Goal: Complete application form

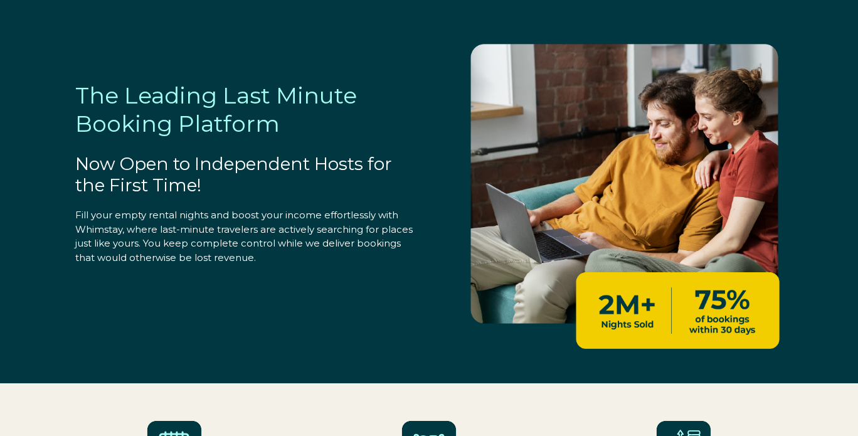
select select "US"
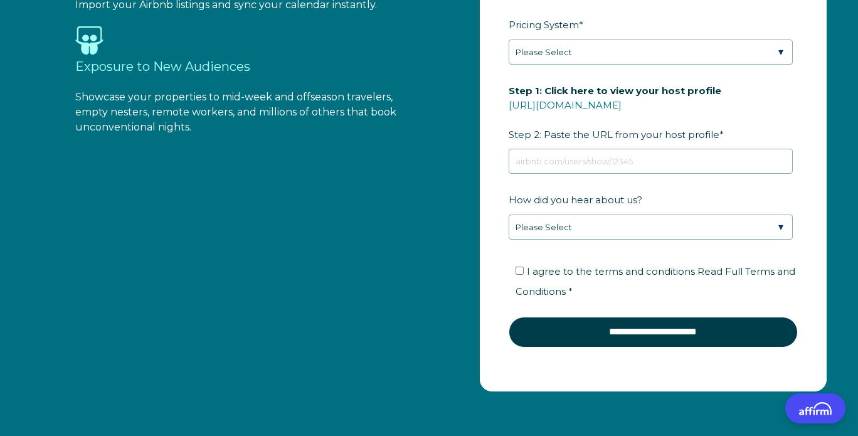
scroll to position [1203, 0]
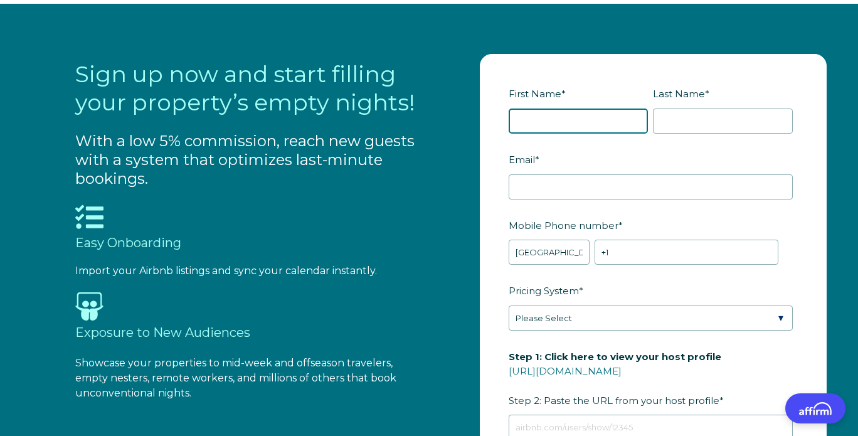
click at [577, 117] on input "First Name *" at bounding box center [579, 120] width 140 height 25
type input "[PERSON_NAME]"
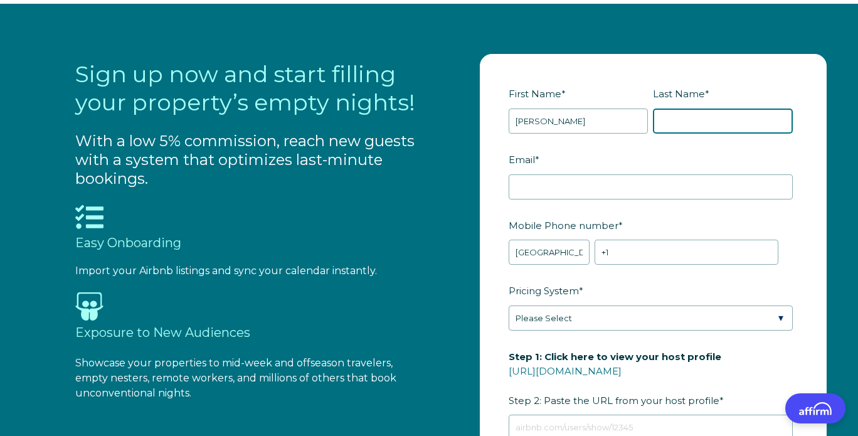
type input "[PERSON_NAME]"
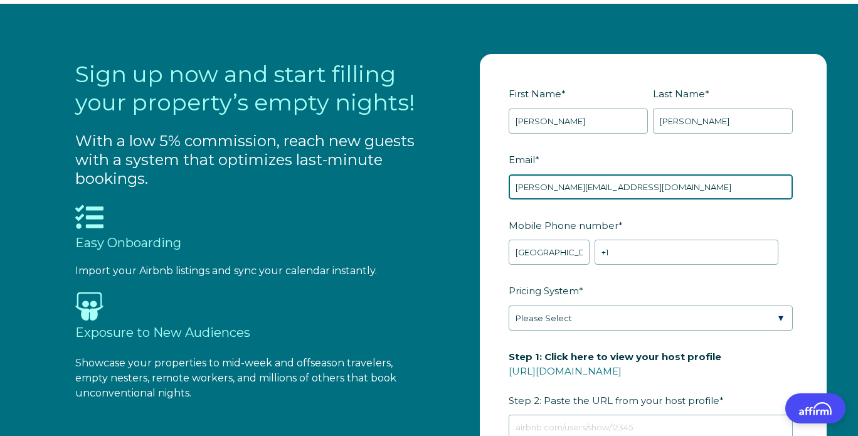
drag, startPoint x: 654, startPoint y: 186, endPoint x: 500, endPoint y: 176, distance: 154.5
click at [500, 176] on form "First Name * [PERSON_NAME] Last Name * [PERSON_NAME] RBO Token Company ID Refer…" at bounding box center [652, 355] width 345 height 601
type input "[EMAIL_ADDRESS][DOMAIN_NAME]"
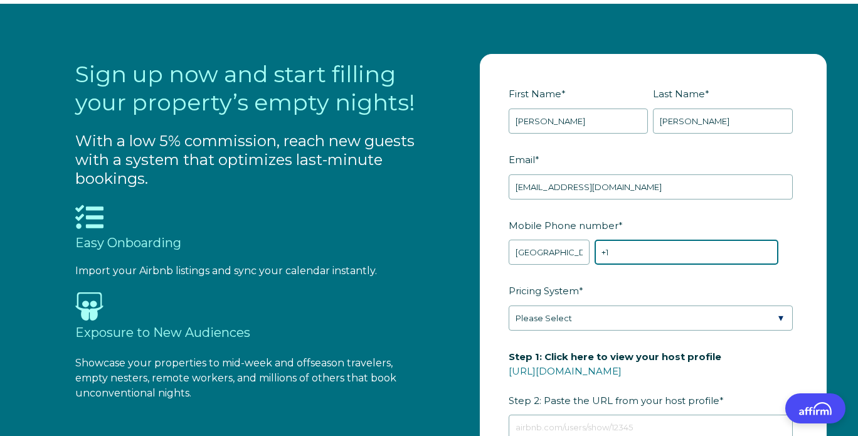
click at [672, 250] on input "+1" at bounding box center [686, 252] width 184 height 25
click at [613, 249] on input "+1 1973943635" at bounding box center [686, 252] width 184 height 25
click at [686, 255] on input "[PHONE_NUMBER]" at bounding box center [686, 252] width 184 height 25
type input "[PHONE_NUMBER]"
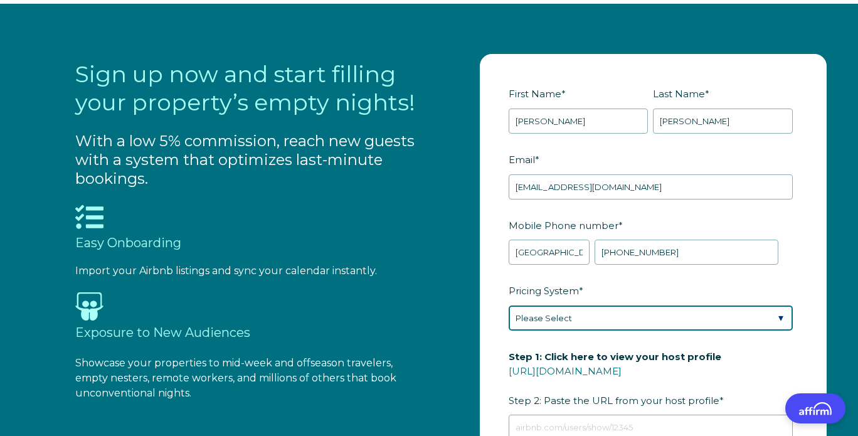
click at [776, 313] on select "Please Select Manual Airbnb Smart Pricing PriceLabs Wheelhouse Beyond Pricing 3…" at bounding box center [651, 317] width 284 height 25
select select "Airbnb Smart Pricing"
click at [509, 305] on select "Please Select Manual Airbnb Smart Pricing PriceLabs Wheelhouse Beyond Pricing 3…" at bounding box center [651, 317] width 284 height 25
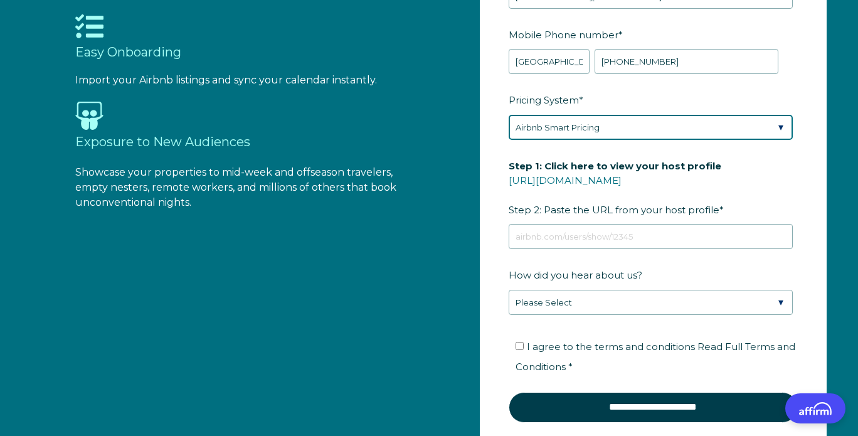
scroll to position [1406, 0]
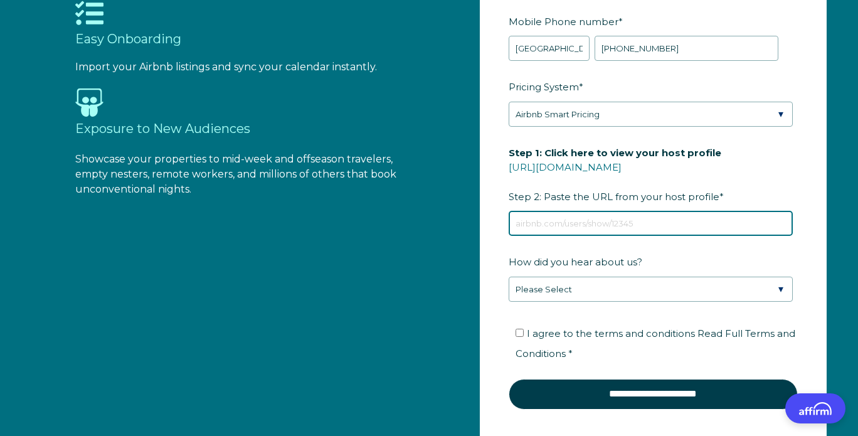
click at [582, 216] on input "Step 1: Click here to view your host profile [URL][DOMAIN_NAME] Step 2: Paste t…" at bounding box center [651, 223] width 284 height 25
paste input "[URL][DOMAIN_NAME]"
type input "[URL][DOMAIN_NAME]"
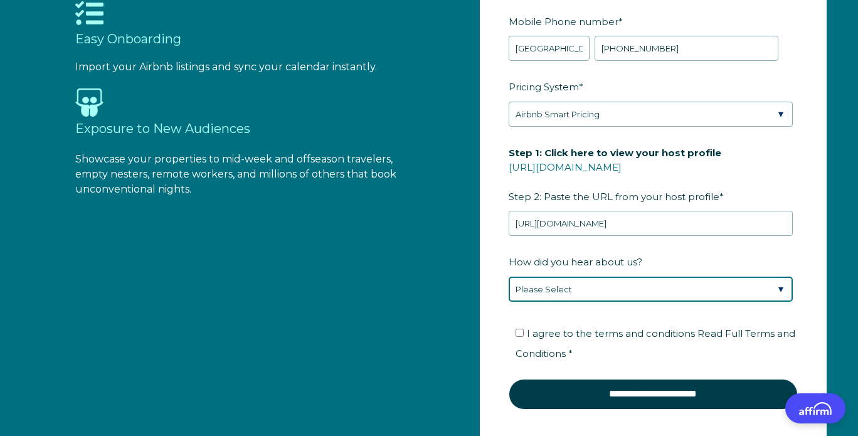
click at [782, 283] on select "Please Select Found Whimstay through a Google search Direct outreach from a Whi…" at bounding box center [651, 289] width 284 height 25
select select "Other"
click at [509, 277] on select "Please Select Found Whimstay through a Google search Direct outreach from a Whi…" at bounding box center [651, 289] width 284 height 25
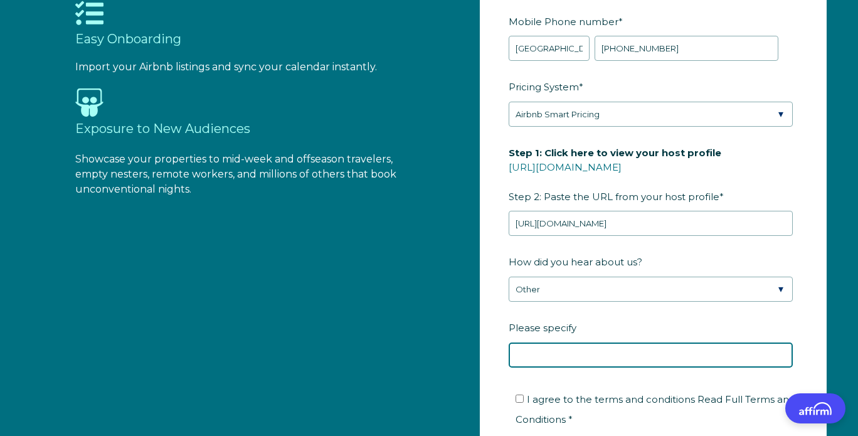
click at [638, 351] on input "Please specify" at bounding box center [651, 354] width 284 height 25
type input "Lodgify Newsletter"
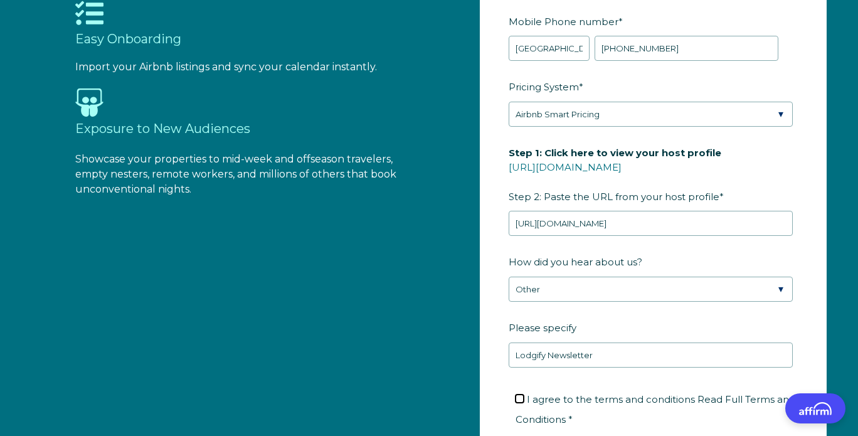
click at [520, 396] on input "I agree to the terms and conditions Read Full Terms and Conditions *" at bounding box center [519, 398] width 8 height 8
checkbox input "true"
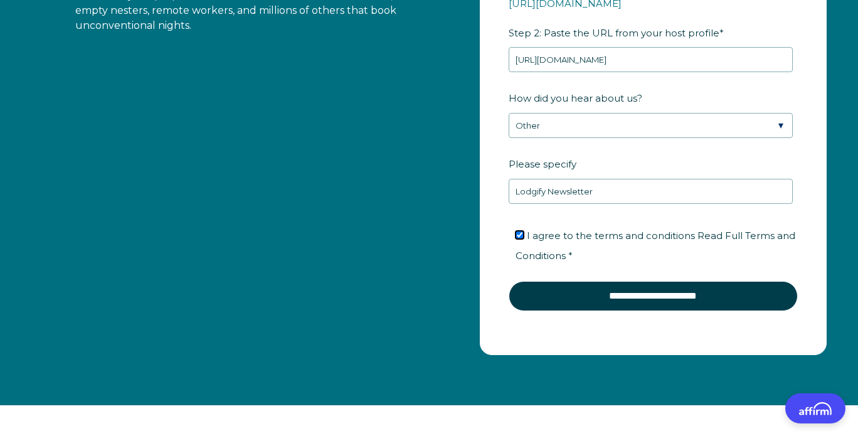
scroll to position [1510, 0]
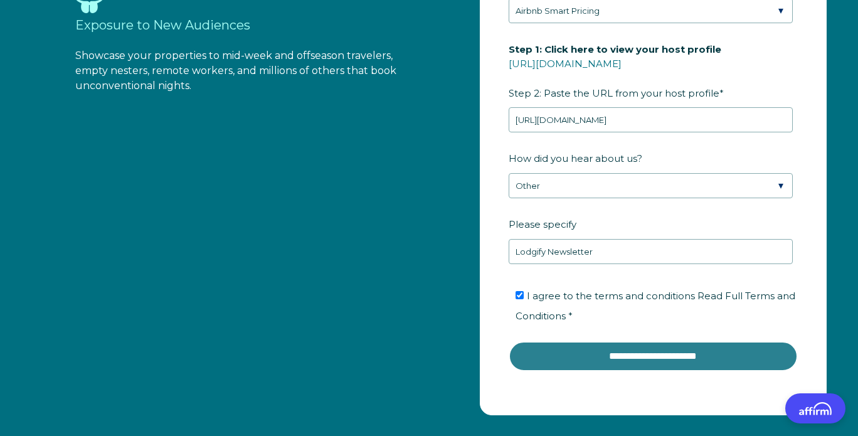
click at [688, 351] on input "**********" at bounding box center [653, 356] width 289 height 30
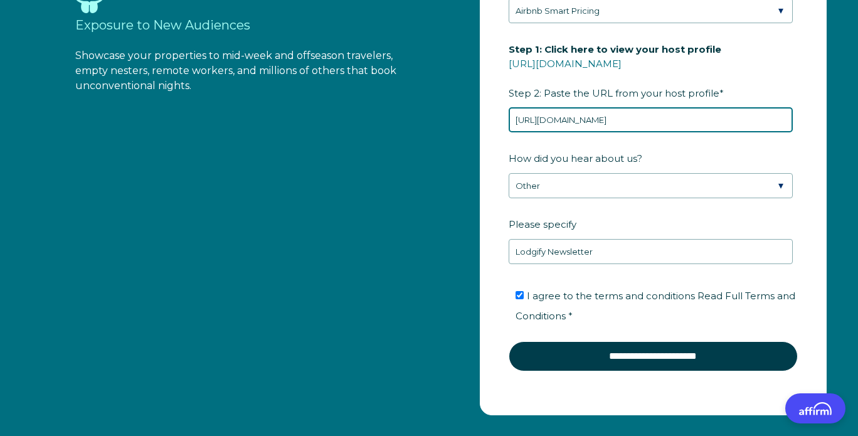
drag, startPoint x: 759, startPoint y: 119, endPoint x: 503, endPoint y: 125, distance: 255.9
click at [503, 125] on form "First Name * [PERSON_NAME] Last Name * [PERSON_NAME] RBO Token Company ID Refer…" at bounding box center [652, 80] width 345 height 667
paste input "show/38241784"
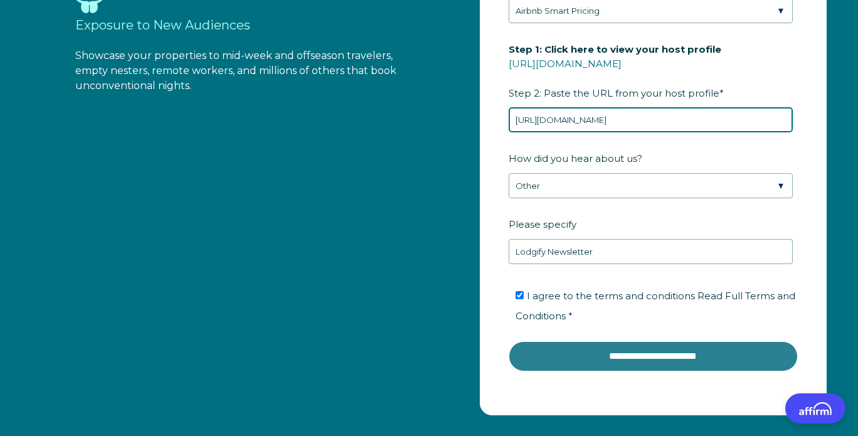
type input "[URL][DOMAIN_NAME]"
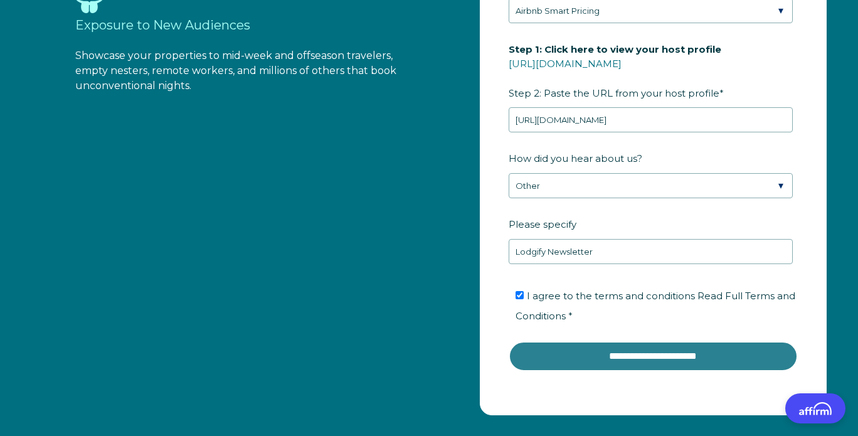
click at [663, 357] on input "**********" at bounding box center [653, 356] width 289 height 30
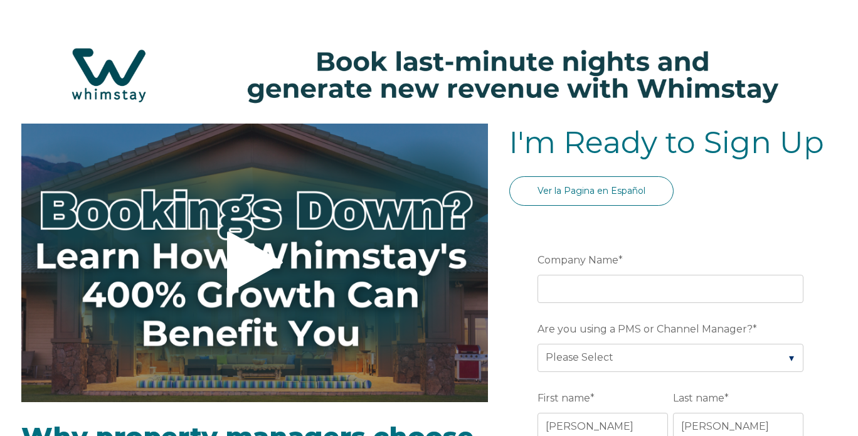
select select "Standard"
